Goal: Information Seeking & Learning: Learn about a topic

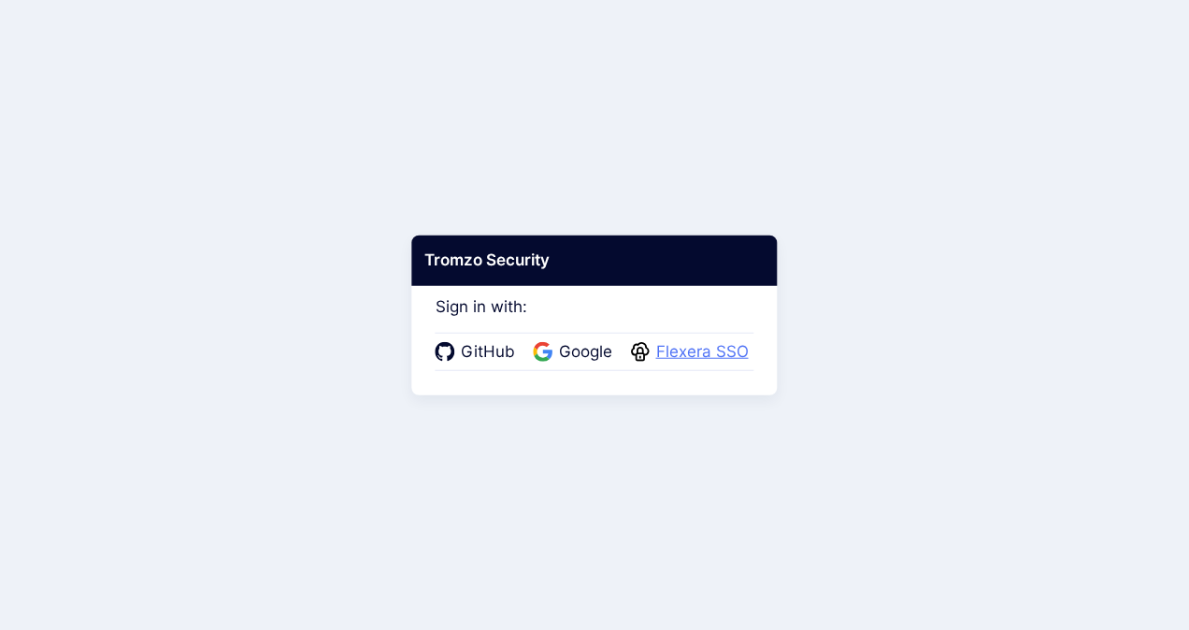
click at [679, 340] on span "Flexera SSO" at bounding box center [702, 352] width 104 height 24
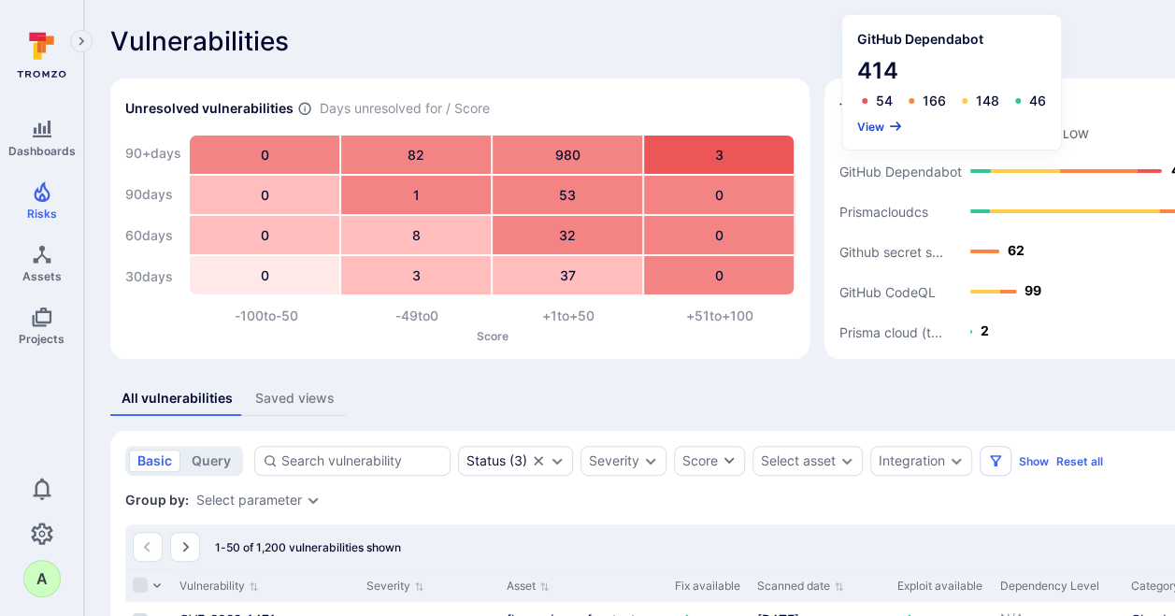
click at [879, 131] on button "View" at bounding box center [880, 127] width 46 height 14
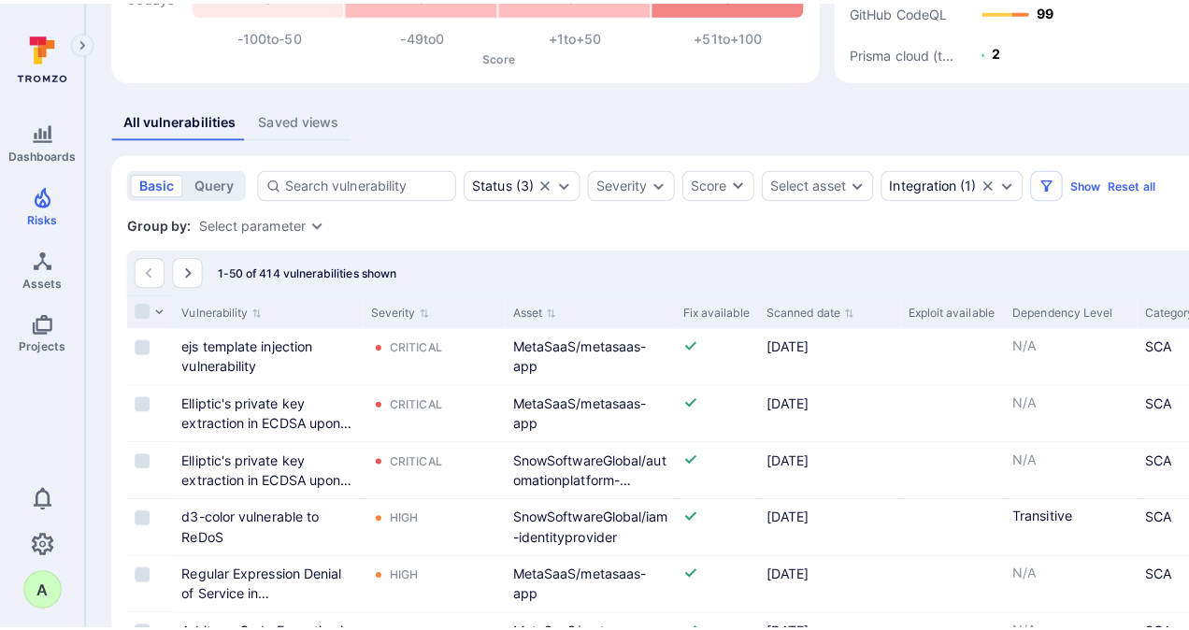
scroll to position [93, 0]
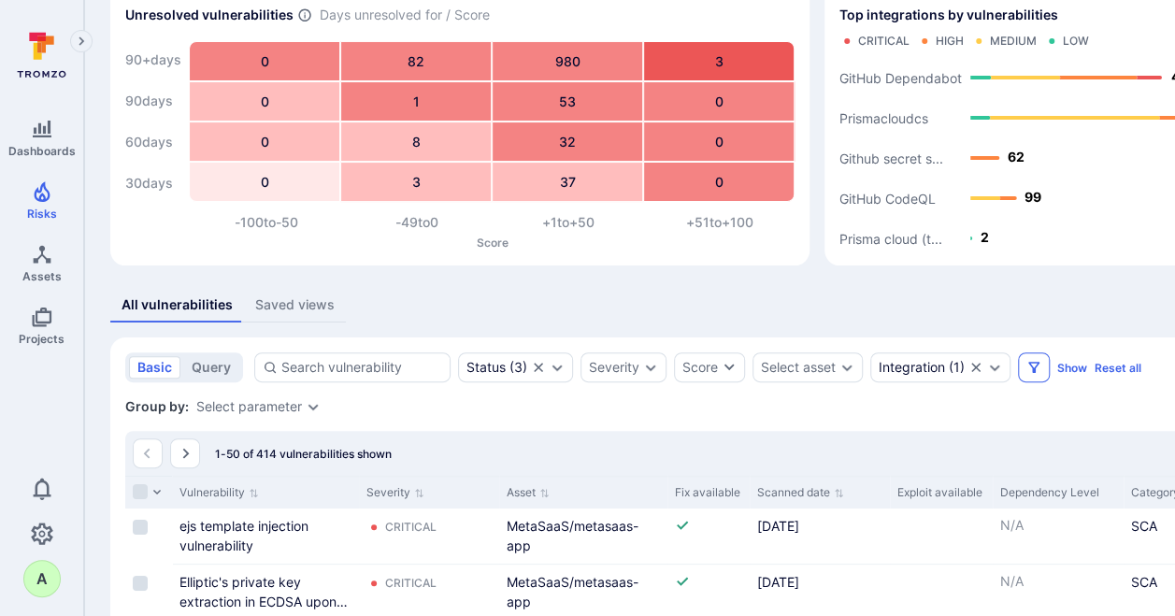
click at [1031, 368] on icon "Filters" at bounding box center [1033, 367] width 11 height 11
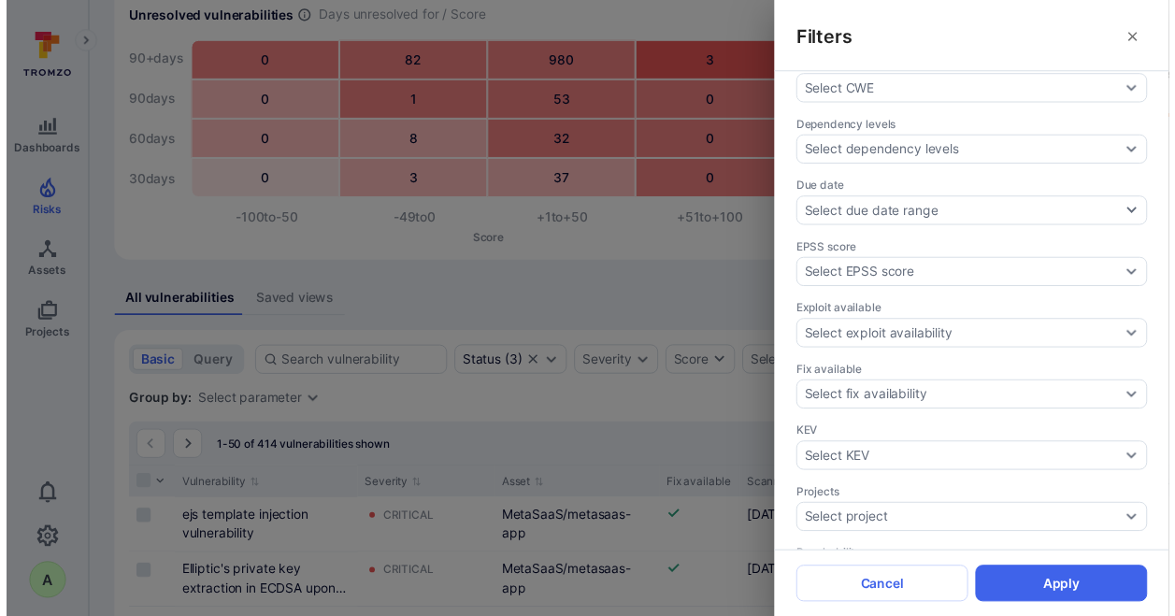
scroll to position [374, 0]
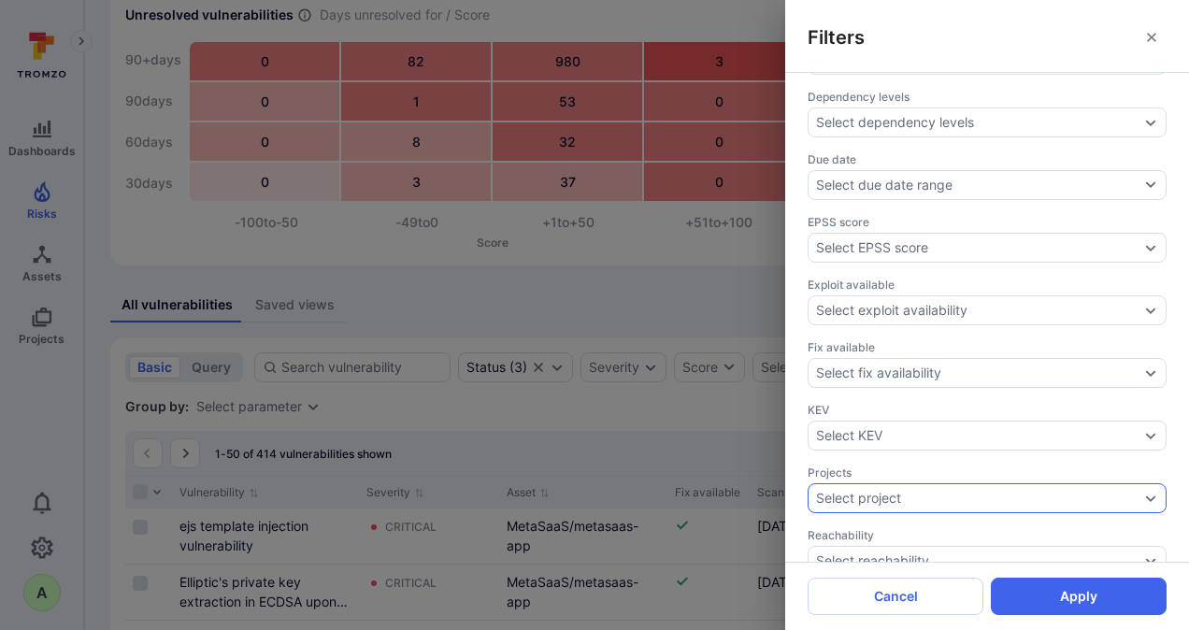
click at [1143, 491] on icon "Expand dropdown" at bounding box center [1150, 498] width 15 height 15
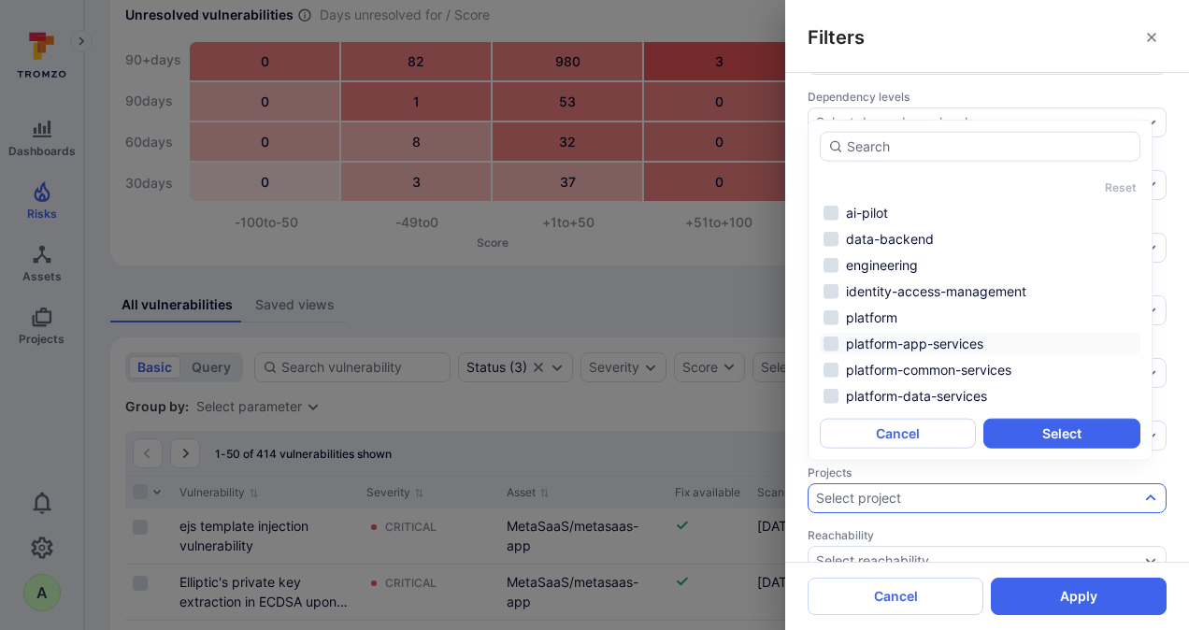
click at [946, 340] on li "platform-app-services" at bounding box center [980, 344] width 321 height 22
click at [945, 390] on li "platform-data-services" at bounding box center [980, 396] width 321 height 22
click at [1049, 433] on button "Select" at bounding box center [1061, 434] width 156 height 30
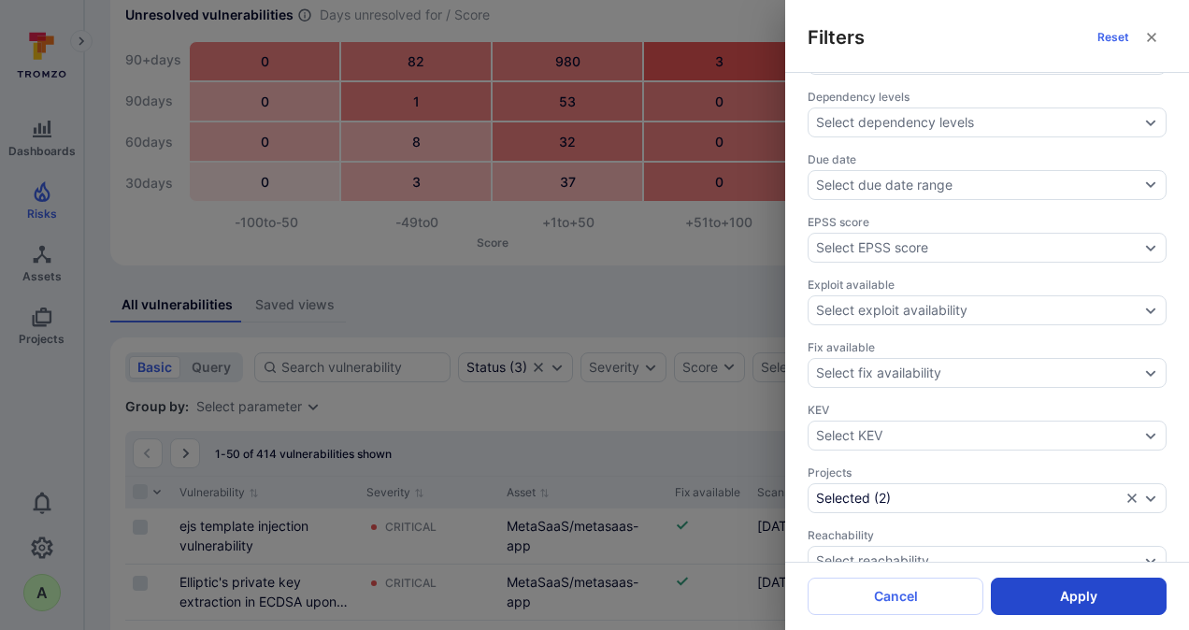
click at [1049, 598] on button "Apply" at bounding box center [1079, 596] width 176 height 37
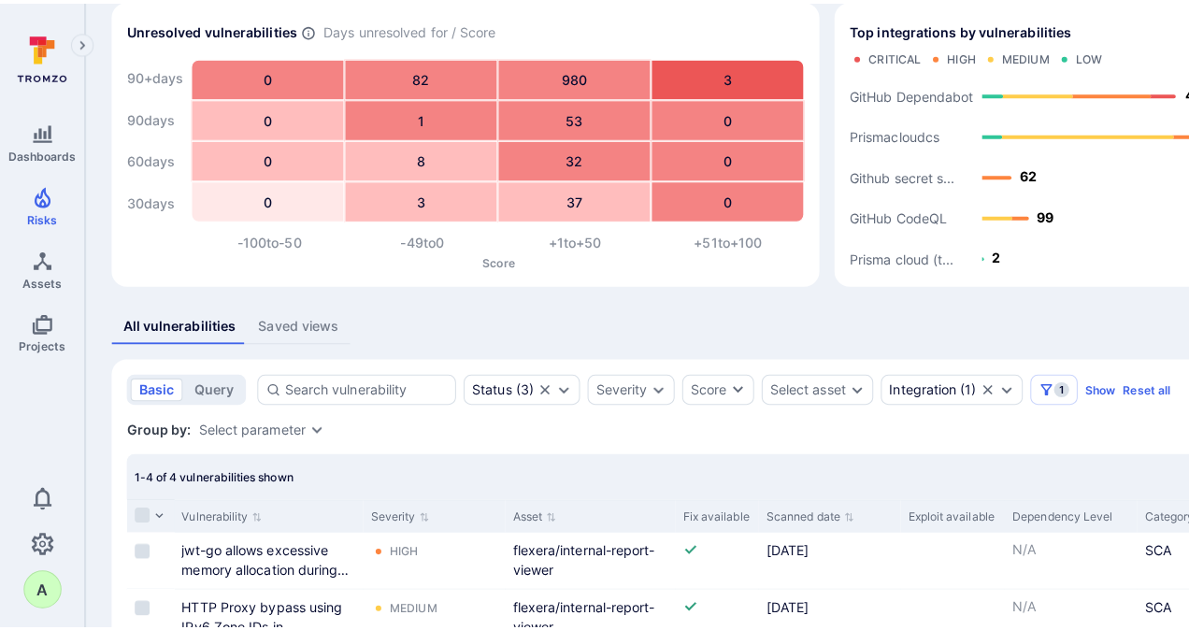
scroll to position [187, 0]
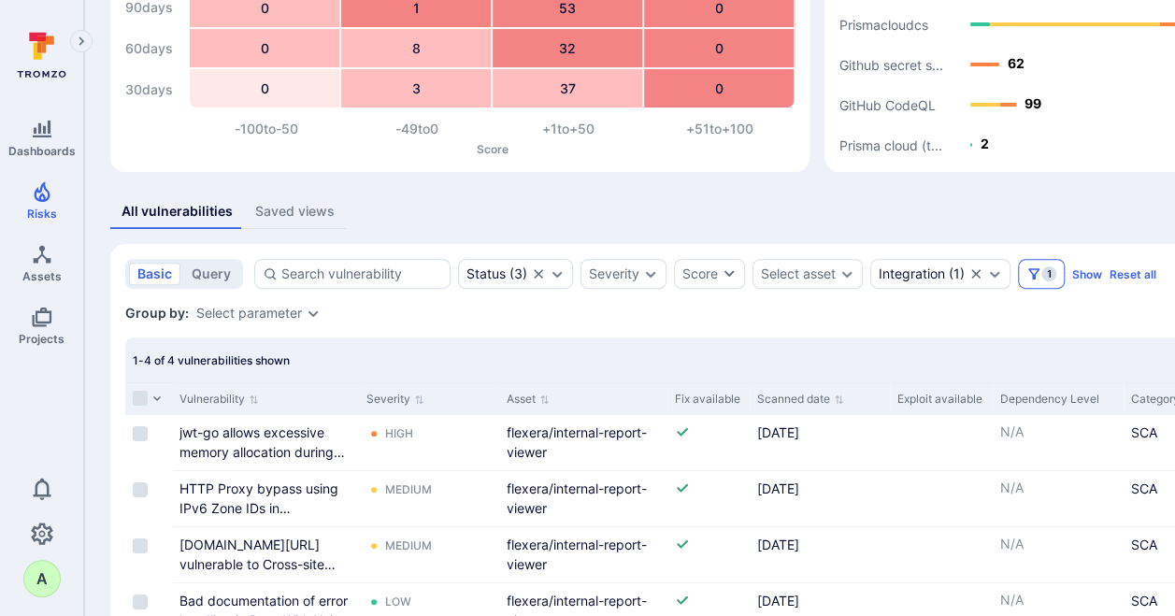
click at [1033, 266] on icon "Filters" at bounding box center [1033, 273] width 15 height 15
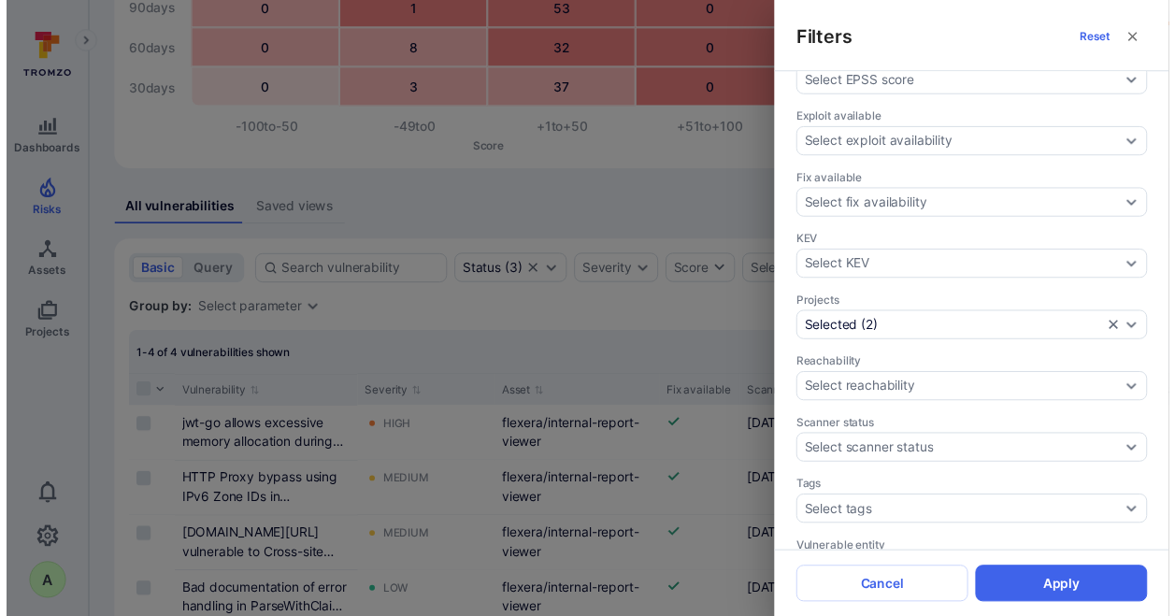
scroll to position [561, 0]
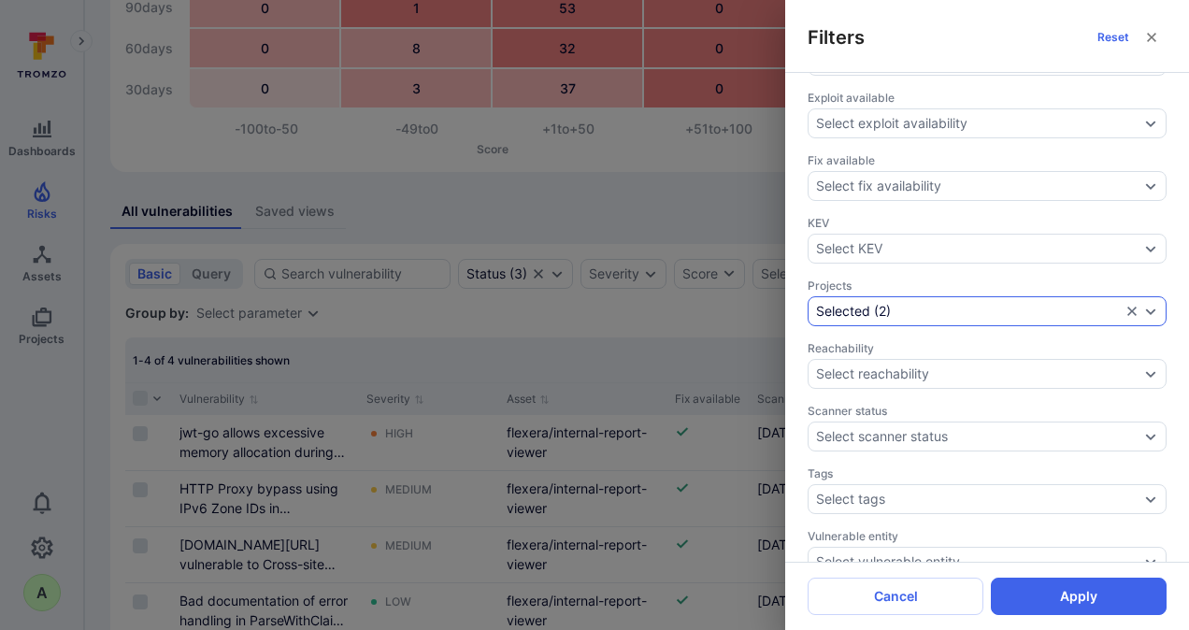
click at [1143, 304] on icon "Expand dropdown" at bounding box center [1150, 311] width 15 height 15
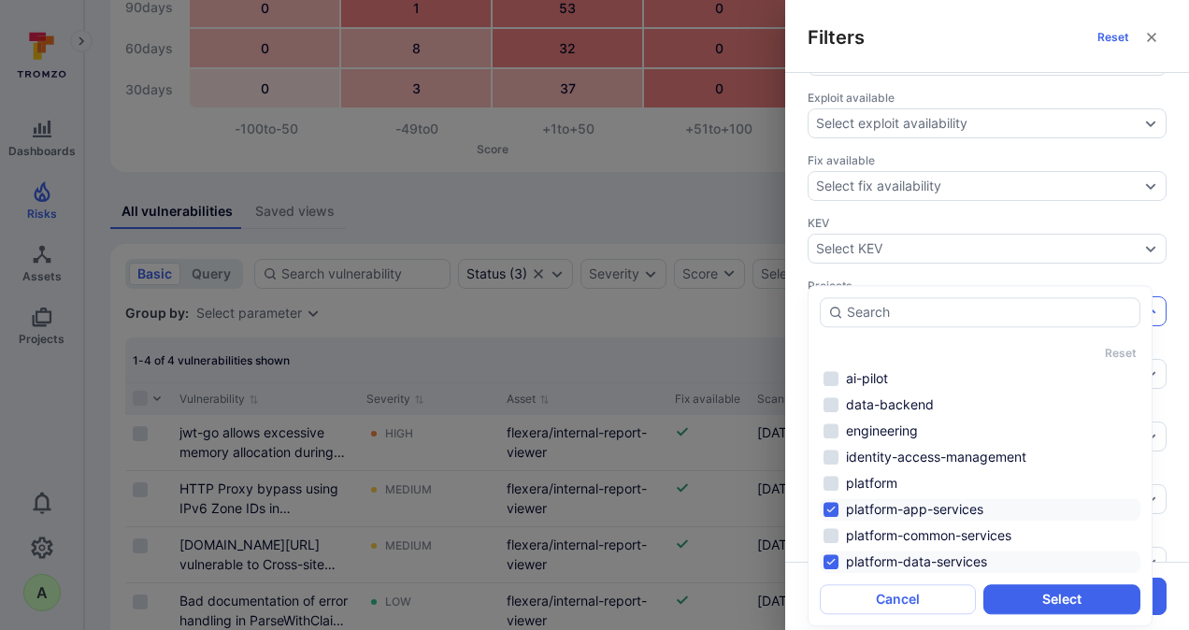
click at [862, 507] on li "platform-app-services" at bounding box center [980, 509] width 321 height 22
click at [864, 564] on li "platform-data-services" at bounding box center [980, 561] width 321 height 22
click at [878, 591] on button "Cancel" at bounding box center [898, 599] width 156 height 30
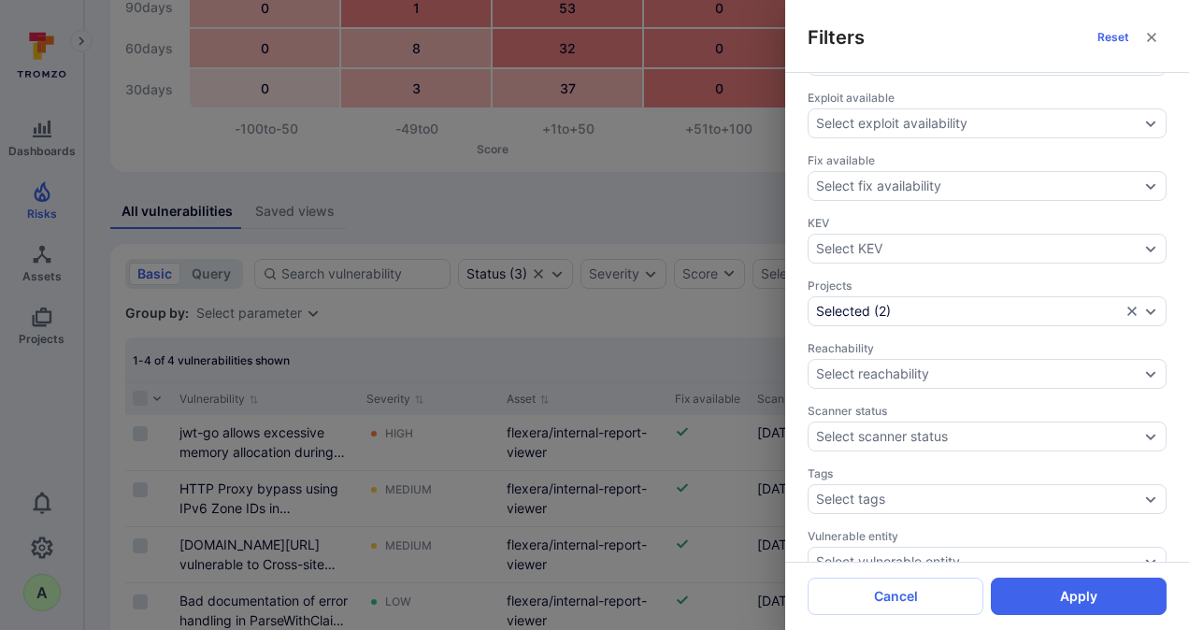
click at [684, 211] on div "Filters Reset Assignee Select assignee Asset context Select asset context Asset…" at bounding box center [594, 315] width 1189 height 630
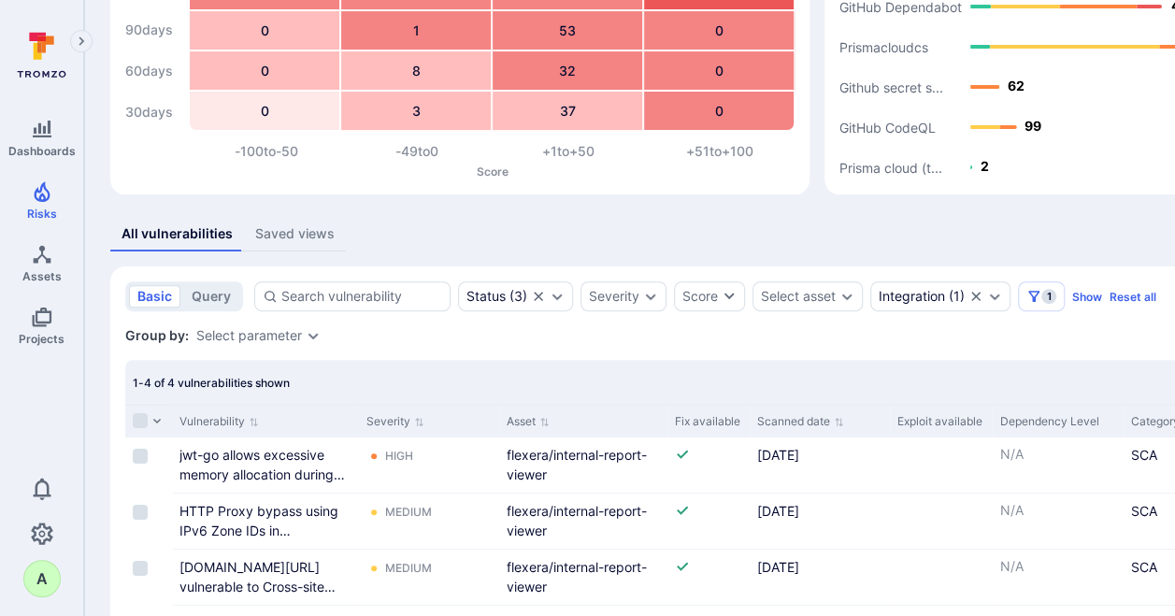
scroll to position [0, 0]
